Goal: Information Seeking & Learning: Learn about a topic

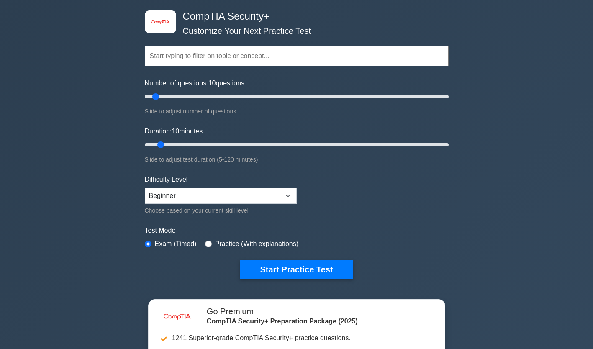
scroll to position [36, 0]
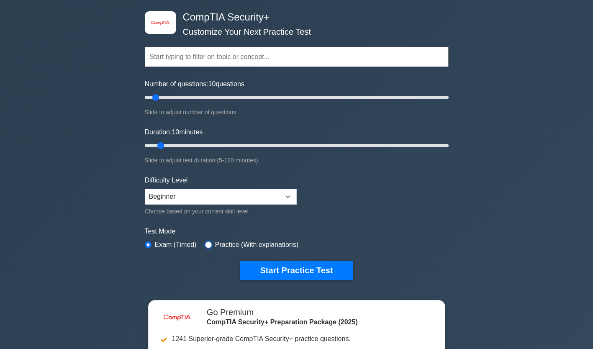
click at [206, 244] on input "radio" at bounding box center [208, 244] width 7 height 7
radio input "true"
click at [181, 53] on input "text" at bounding box center [297, 57] width 304 height 20
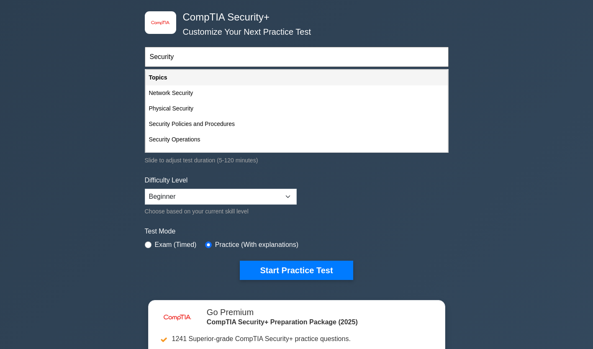
click at [170, 139] on div "Security Operations" at bounding box center [297, 139] width 302 height 15
type input "Security Operations"
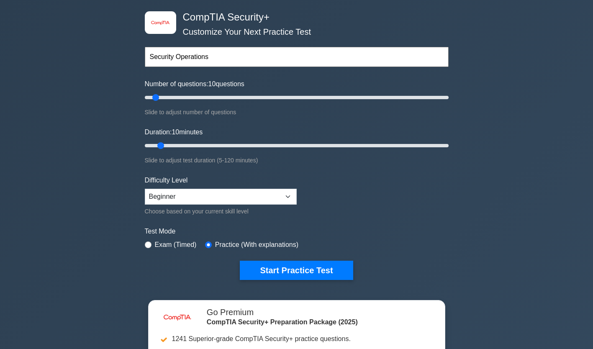
click at [270, 278] on button "Start Practice Test" at bounding box center [296, 270] width 113 height 19
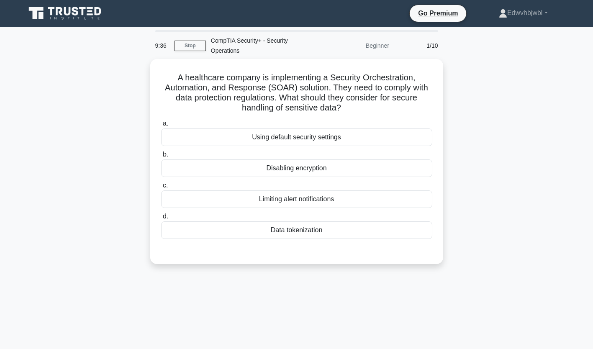
click at [233, 223] on div "Data tokenization" at bounding box center [296, 230] width 271 height 18
click at [161, 219] on input "d. Data tokenization" at bounding box center [161, 216] width 0 height 5
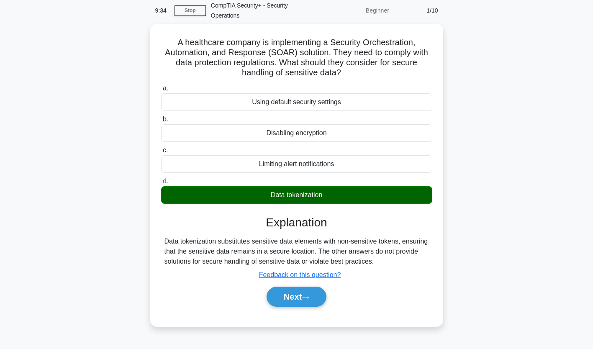
scroll to position [36, 0]
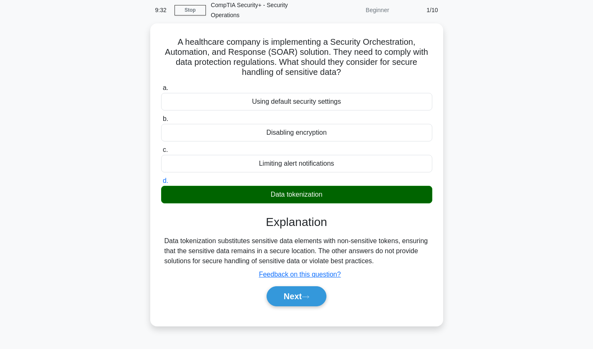
click at [290, 299] on button "Next" at bounding box center [297, 296] width 60 height 20
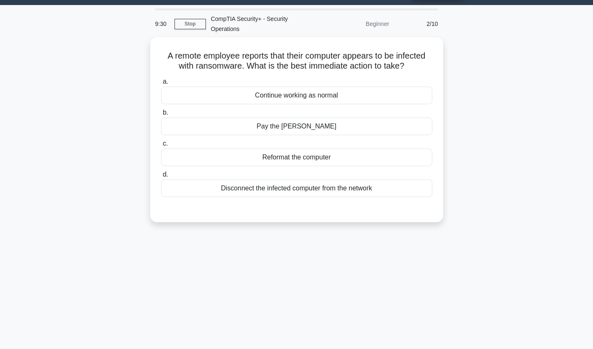
scroll to position [21, 0]
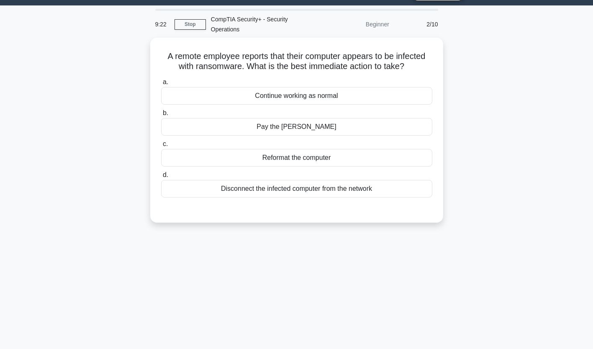
click at [206, 188] on div "Disconnect the infected computer from the network" at bounding box center [296, 189] width 271 height 18
click at [161, 178] on input "d. Disconnect the infected computer from the network" at bounding box center [161, 174] width 0 height 5
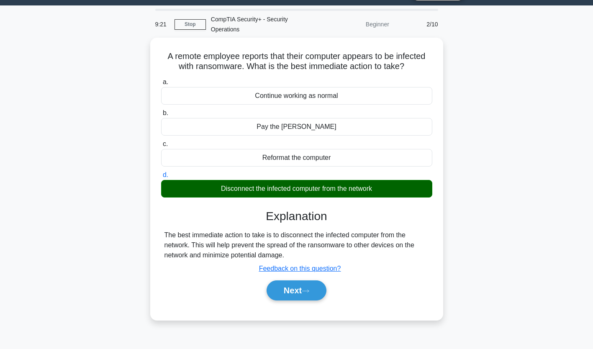
click at [281, 289] on button "Next" at bounding box center [297, 290] width 60 height 20
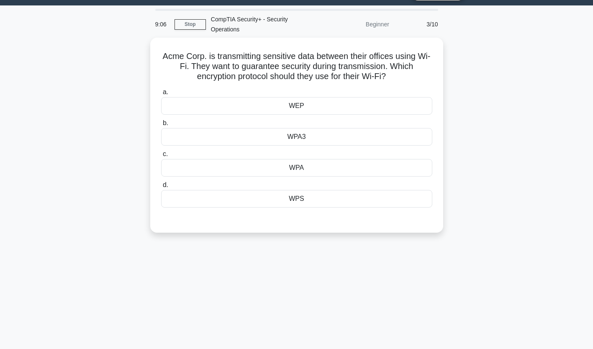
click at [274, 135] on div "WPA3" at bounding box center [296, 137] width 271 height 18
click at [161, 126] on input "b. WPA3" at bounding box center [161, 123] width 0 height 5
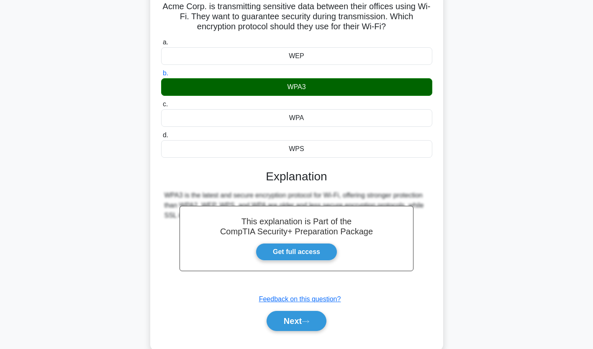
scroll to position [72, 0]
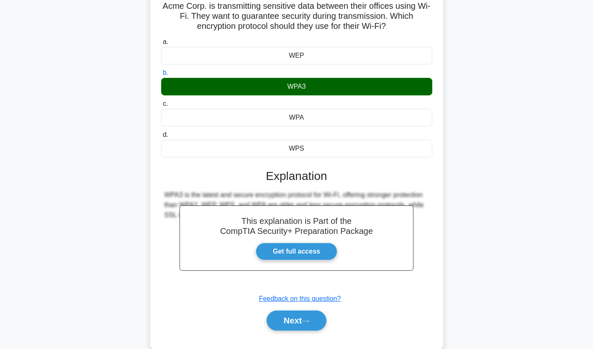
click at [270, 321] on button "Next" at bounding box center [297, 320] width 60 height 20
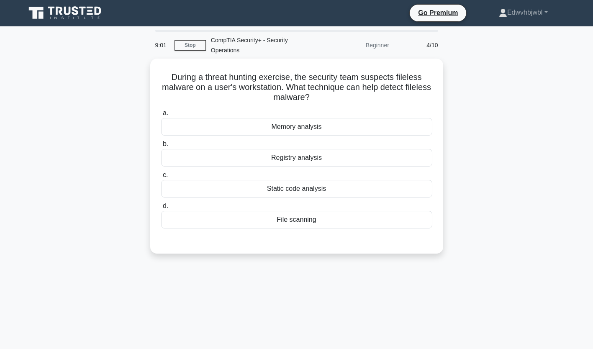
scroll to position [0, 0]
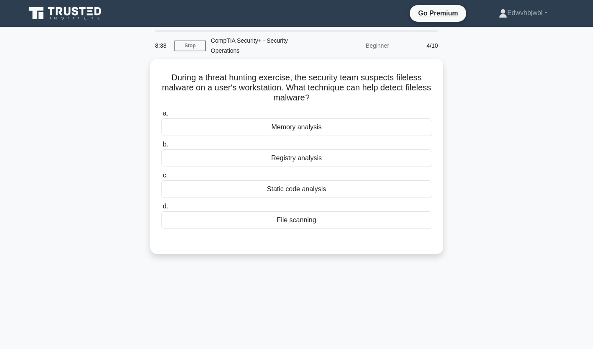
click at [221, 159] on div "Registry analysis" at bounding box center [296, 158] width 271 height 18
click at [161, 147] on input "b. Registry analysis" at bounding box center [161, 144] width 0 height 5
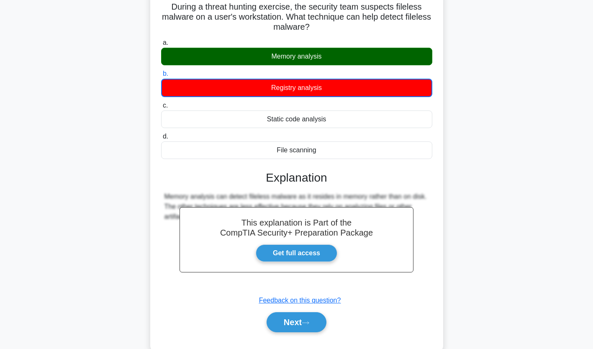
scroll to position [71, 0]
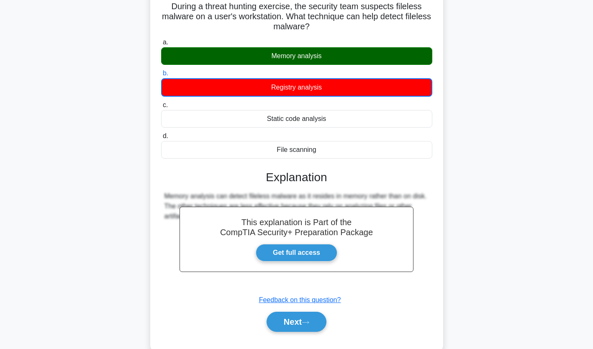
click at [277, 319] on button "Next" at bounding box center [297, 322] width 60 height 20
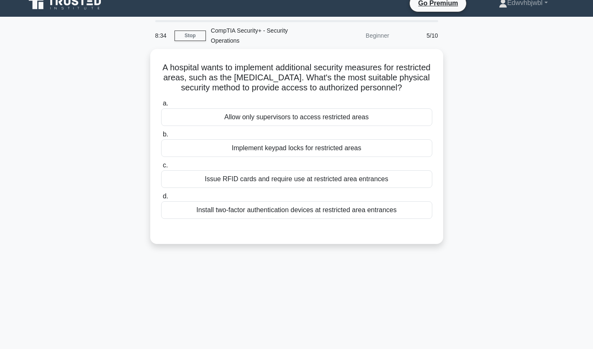
scroll to position [9, 0]
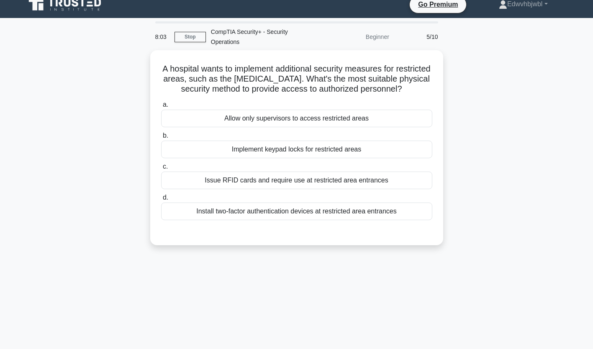
click at [191, 181] on div "Issue RFID cards and require use at restricted area entrances" at bounding box center [296, 181] width 271 height 18
click at [161, 169] on input "c. Issue RFID cards and require use at restricted area entrances" at bounding box center [161, 166] width 0 height 5
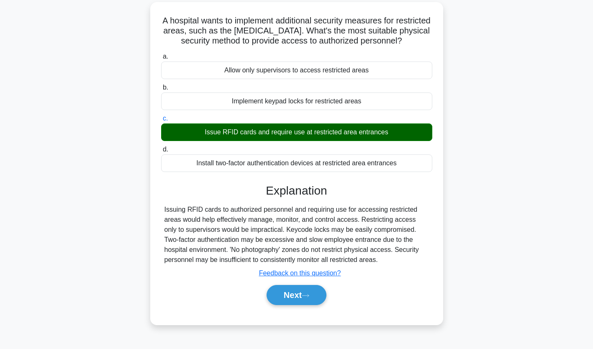
scroll to position [57, 0]
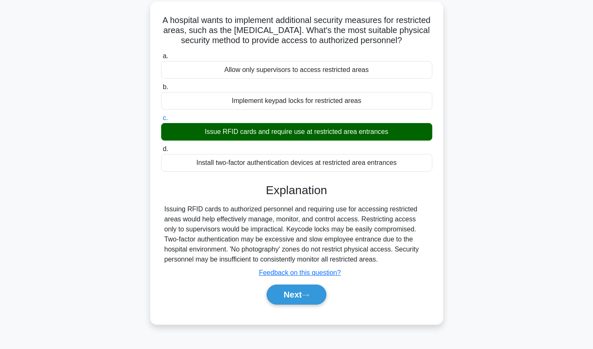
click at [275, 293] on button "Next" at bounding box center [297, 295] width 60 height 20
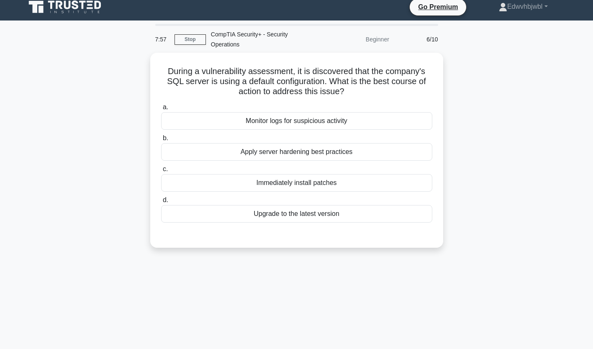
scroll to position [0, 0]
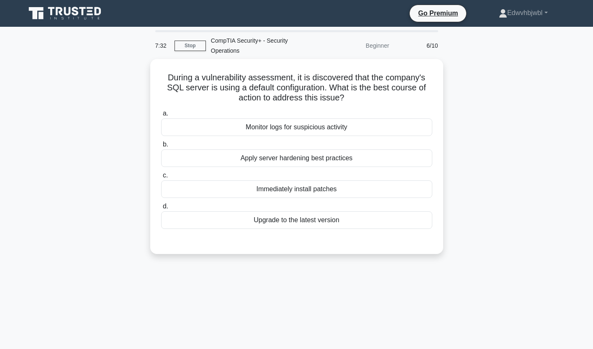
click at [241, 156] on div "Apply server hardening best practices" at bounding box center [296, 158] width 271 height 18
click at [161, 147] on input "b. Apply server hardening best practices" at bounding box center [161, 144] width 0 height 5
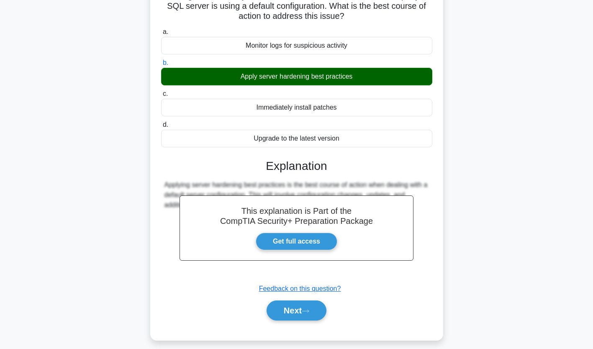
scroll to position [82, 0]
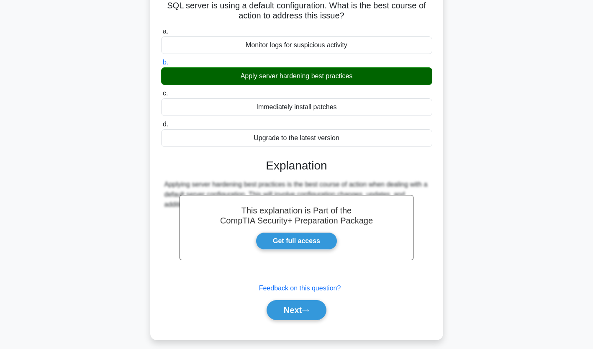
click at [286, 314] on button "Next" at bounding box center [297, 310] width 60 height 20
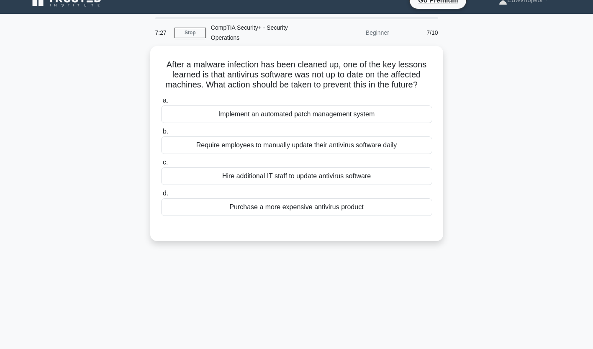
scroll to position [0, 0]
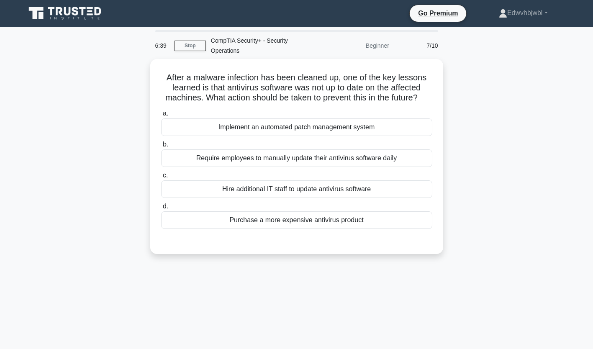
click at [309, 122] on div "Implement an automated patch management system" at bounding box center [296, 127] width 271 height 18
click at [161, 116] on input "a. Implement an automated patch management system" at bounding box center [161, 113] width 0 height 5
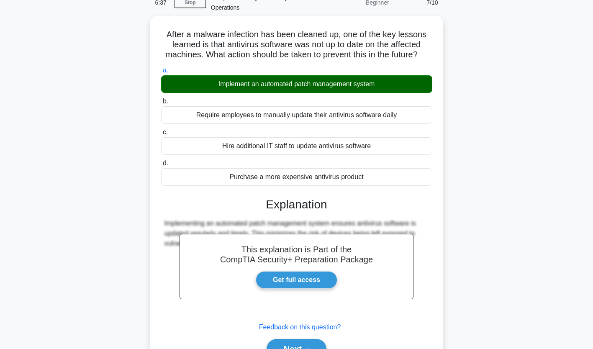
scroll to position [46, 0]
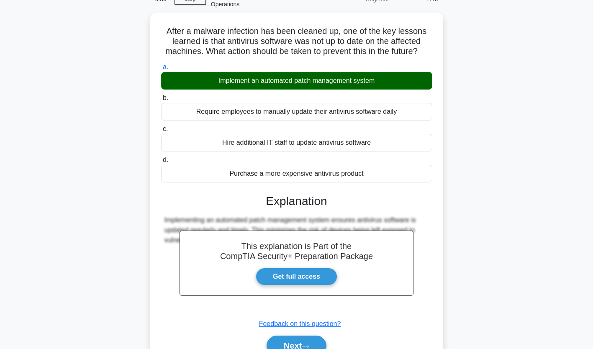
click at [299, 343] on button "Next" at bounding box center [297, 346] width 60 height 20
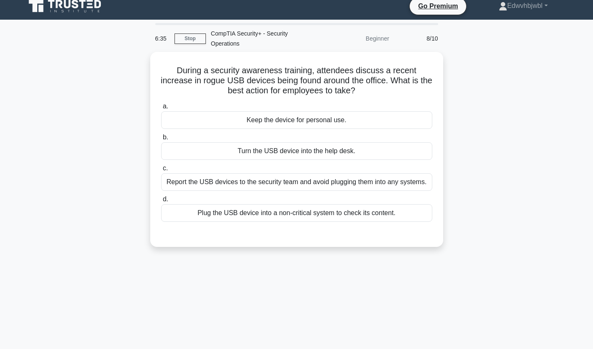
scroll to position [0, 0]
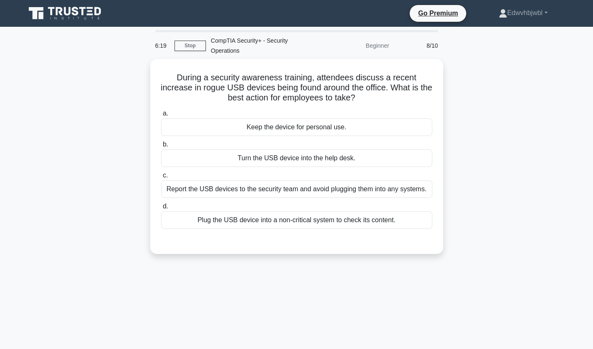
click at [210, 189] on div "Report the USB devices to the security team and avoid plugging them into any sy…" at bounding box center [296, 189] width 271 height 18
click at [161, 178] on input "c. Report the USB devices to the security team and avoid plugging them into any…" at bounding box center [161, 175] width 0 height 5
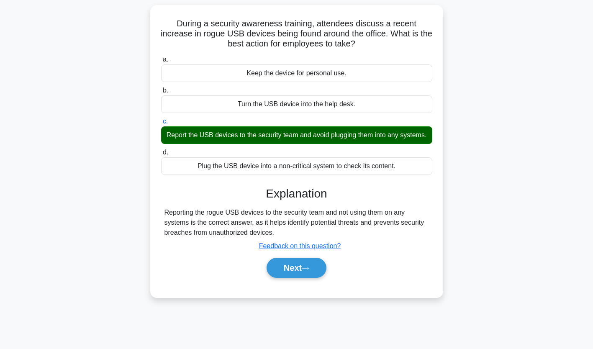
scroll to position [54, 0]
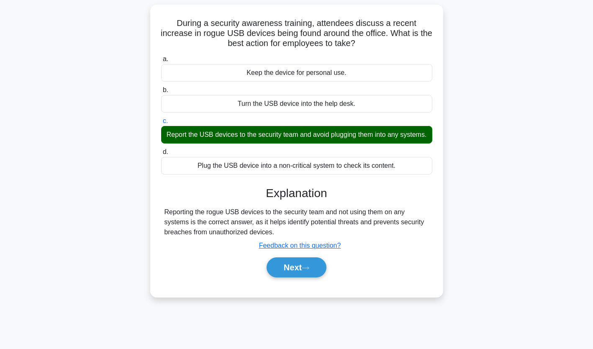
click at [284, 277] on button "Next" at bounding box center [297, 267] width 60 height 20
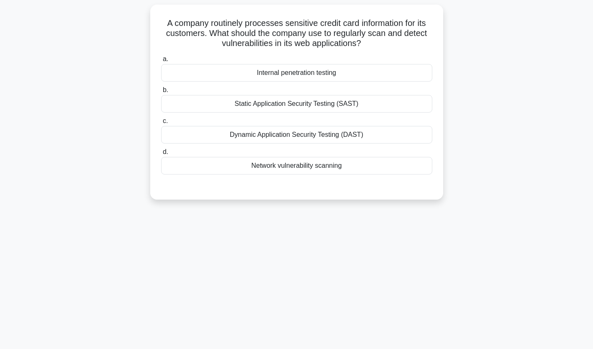
scroll to position [0, 0]
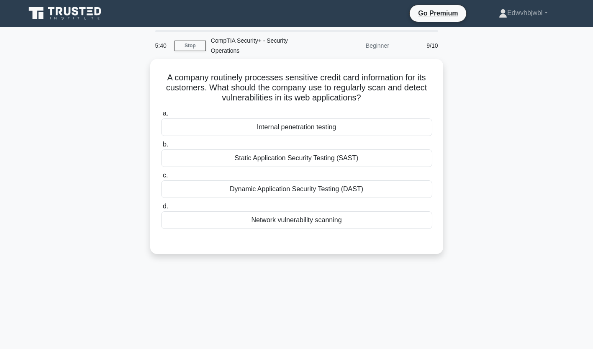
click at [176, 159] on div "Static Application Security Testing (SAST)" at bounding box center [296, 158] width 271 height 18
click at [161, 147] on input "b. Static Application Security Testing (SAST)" at bounding box center [161, 144] width 0 height 5
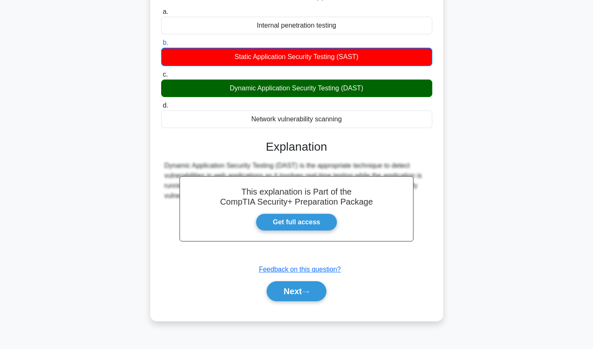
scroll to position [103, 0]
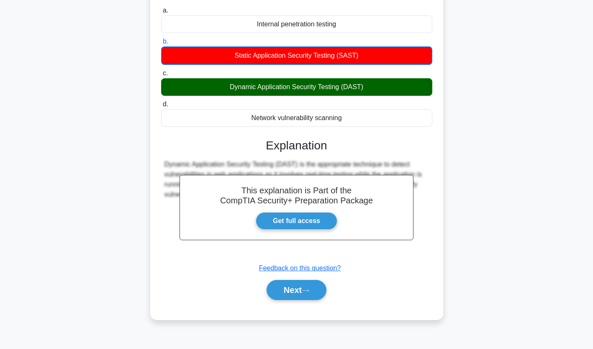
click at [307, 283] on button "Next" at bounding box center [297, 290] width 60 height 20
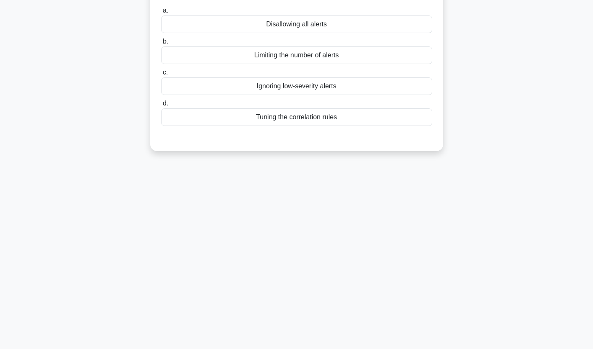
scroll to position [0, 0]
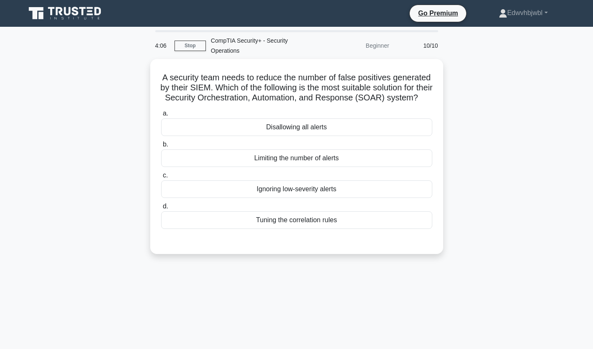
click at [394, 166] on div "Limiting the number of alerts" at bounding box center [296, 158] width 271 height 18
click at [161, 147] on input "b. Limiting the number of alerts" at bounding box center [161, 144] width 0 height 5
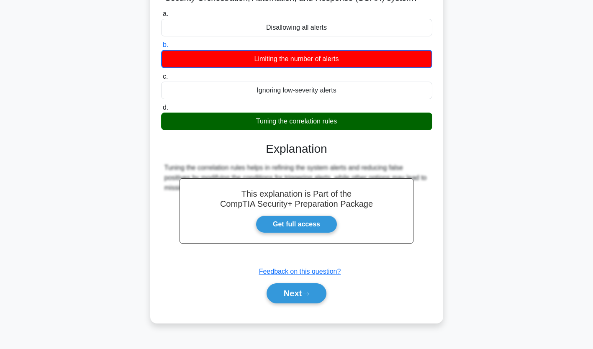
scroll to position [100, 0]
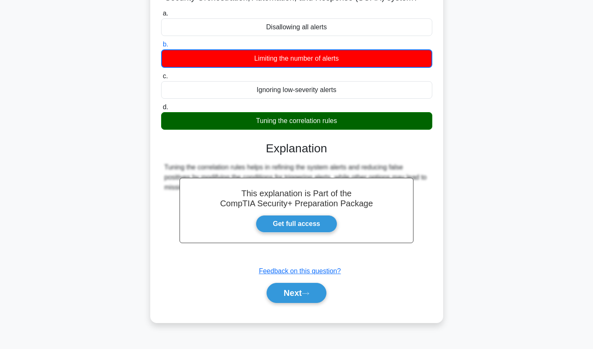
click at [309, 296] on icon at bounding box center [306, 293] width 8 height 5
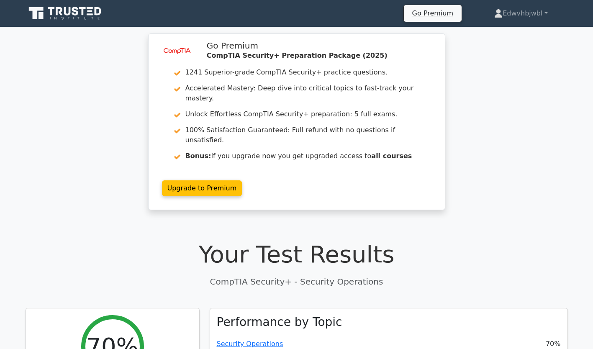
click at [232, 180] on link "Upgrade to Premium" at bounding box center [202, 188] width 80 height 16
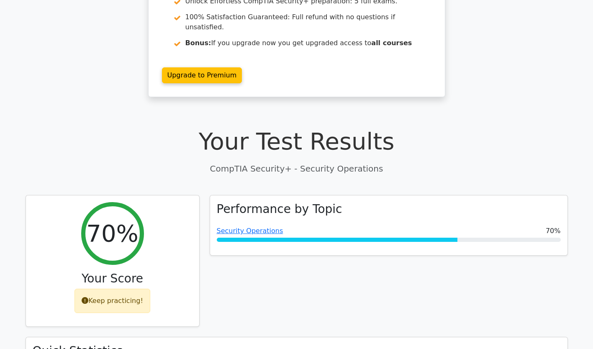
scroll to position [113, 0]
click at [243, 226] on link "Security Operations" at bounding box center [250, 230] width 67 height 8
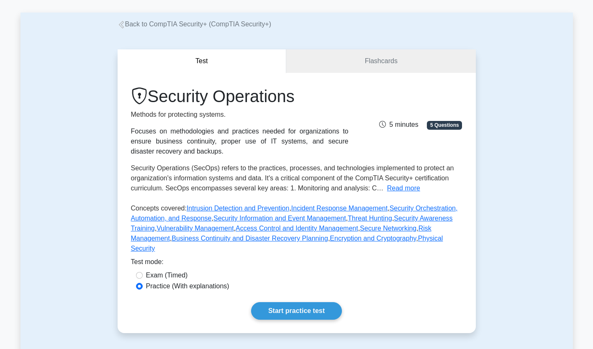
scroll to position [31, 0]
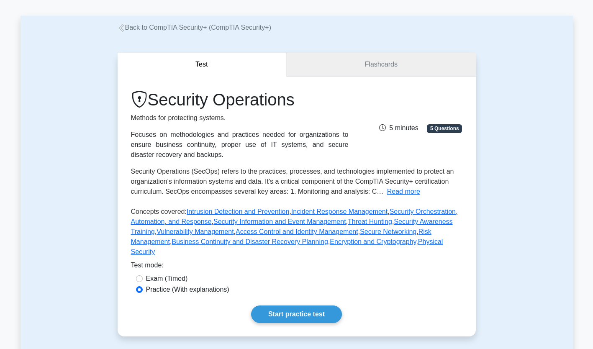
click at [316, 66] on link "Flashcards" at bounding box center [380, 65] width 189 height 24
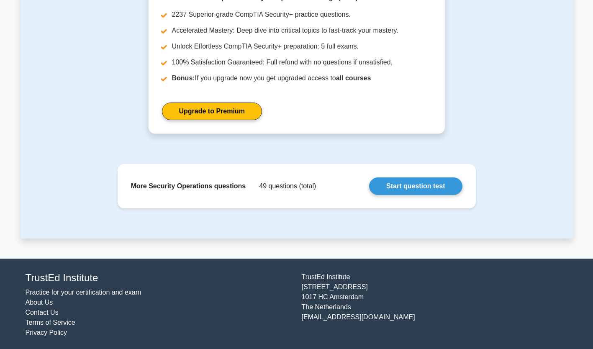
scroll to position [983, 0]
